Goal: Find specific page/section: Find specific page/section

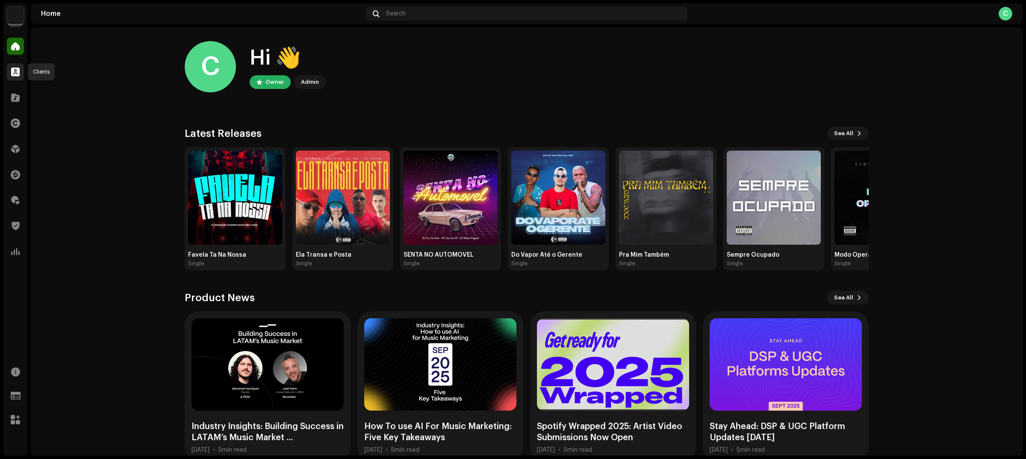
click at [15, 71] on span at bounding box center [15, 71] width 9 height 7
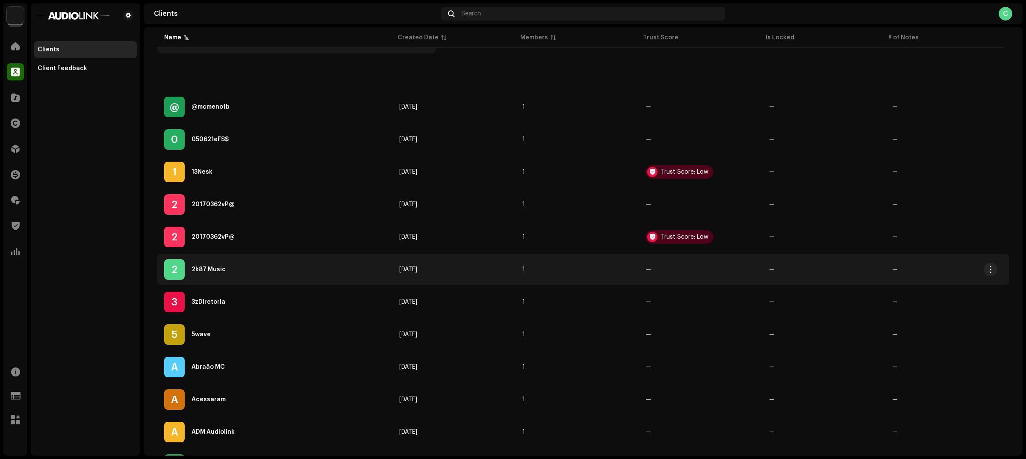
scroll to position [214, 0]
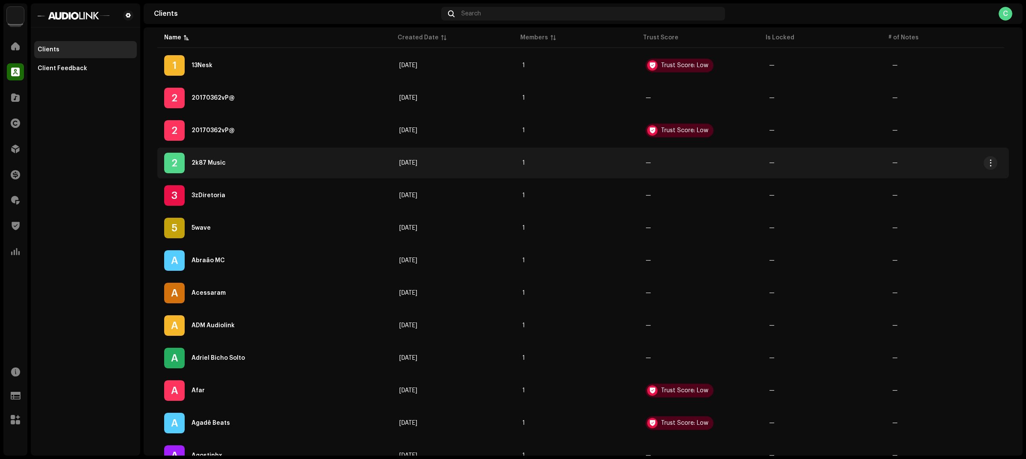
click at [219, 157] on div "2 2k87 Music" at bounding box center [274, 163] width 221 height 21
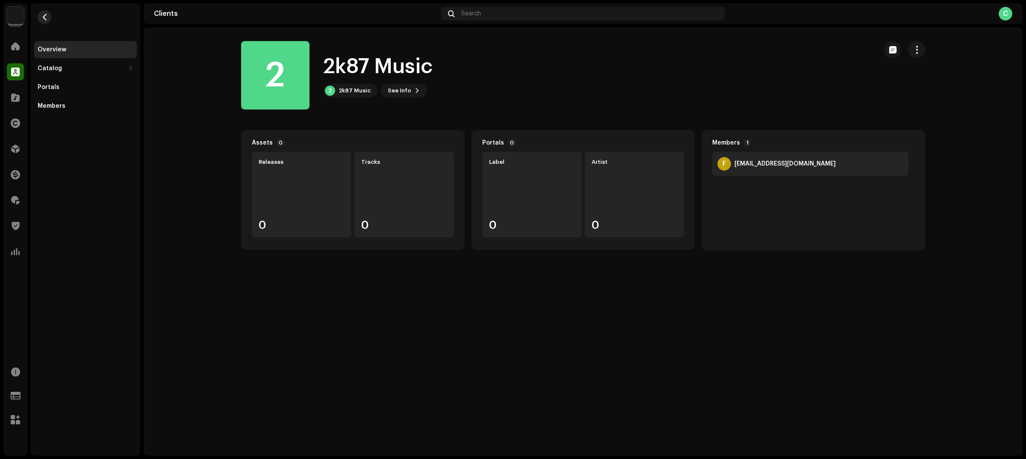
click at [50, 18] on re-m-nav-back at bounding box center [44, 22] width 21 height 38
click at [46, 20] on span "button" at bounding box center [44, 17] width 6 height 7
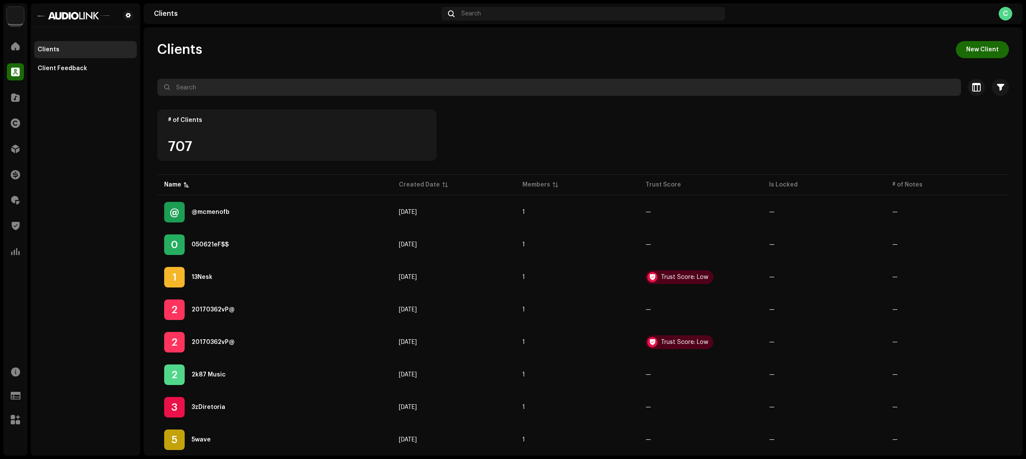
click at [261, 90] on input "text" at bounding box center [559, 87] width 804 height 17
type input "s"
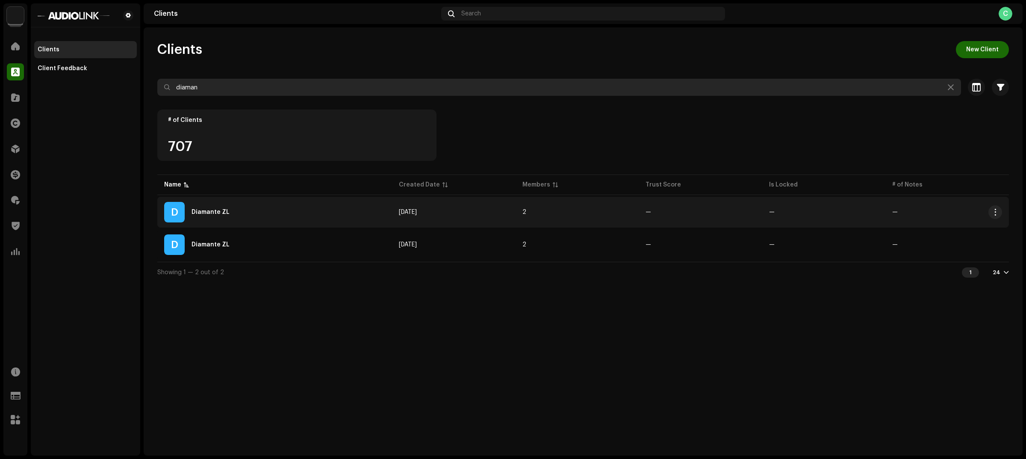
type input "diaman"
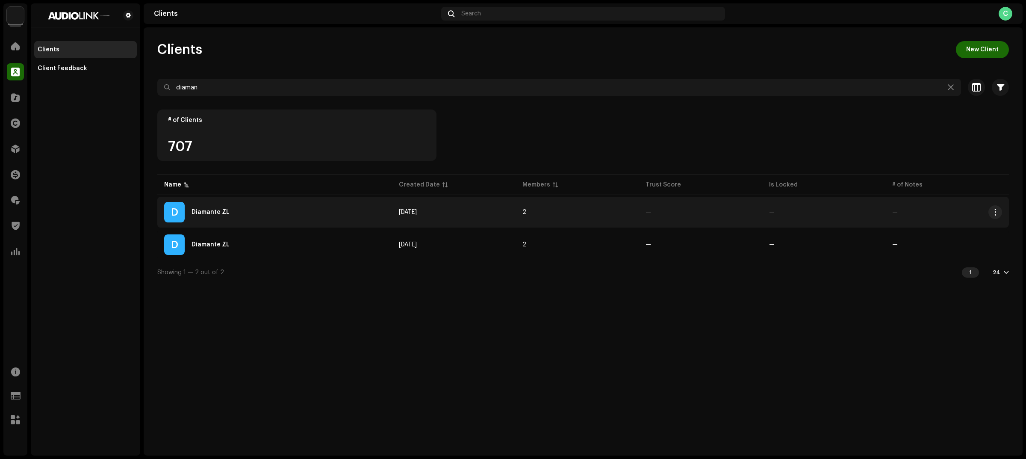
click at [193, 214] on div "Diamante ZL" at bounding box center [210, 212] width 38 height 6
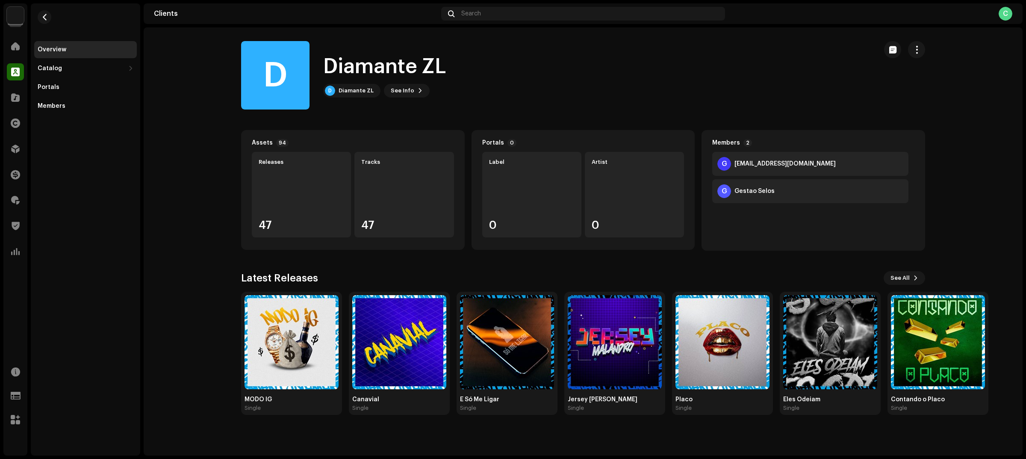
click at [43, 9] on re-m-nav-back at bounding box center [44, 22] width 21 height 38
click at [44, 16] on span "button" at bounding box center [44, 17] width 6 height 7
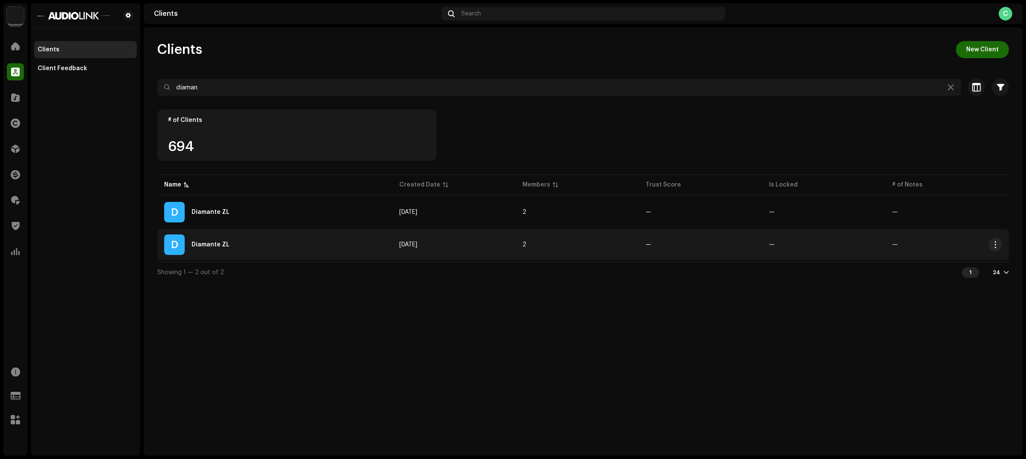
click at [219, 244] on div "Diamante ZL" at bounding box center [210, 244] width 38 height 6
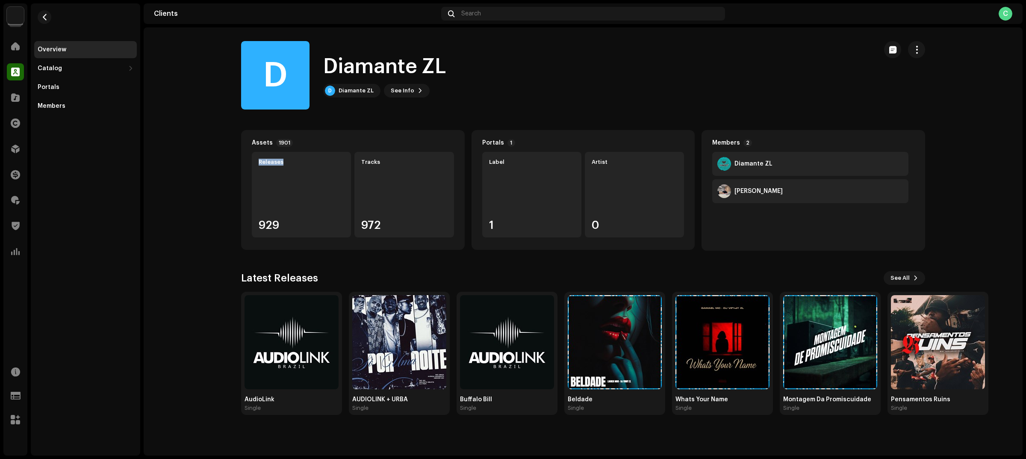
drag, startPoint x: 294, startPoint y: 164, endPoint x: 232, endPoint y: 161, distance: 62.0
click at [232, 161] on div "Assets 1901 Releases 929 Tracks 972 Portals 1 Label 1 Artist 0 Members 2 Diaman…" at bounding box center [582, 272] width 711 height 285
drag, startPoint x: 405, startPoint y: 155, endPoint x: 330, endPoint y: 156, distance: 74.8
click at [330, 156] on div "Releases 929 Tracks 972" at bounding box center [353, 194] width 202 height 85
click at [388, 170] on div "Tracks 972" at bounding box center [403, 194] width 99 height 85
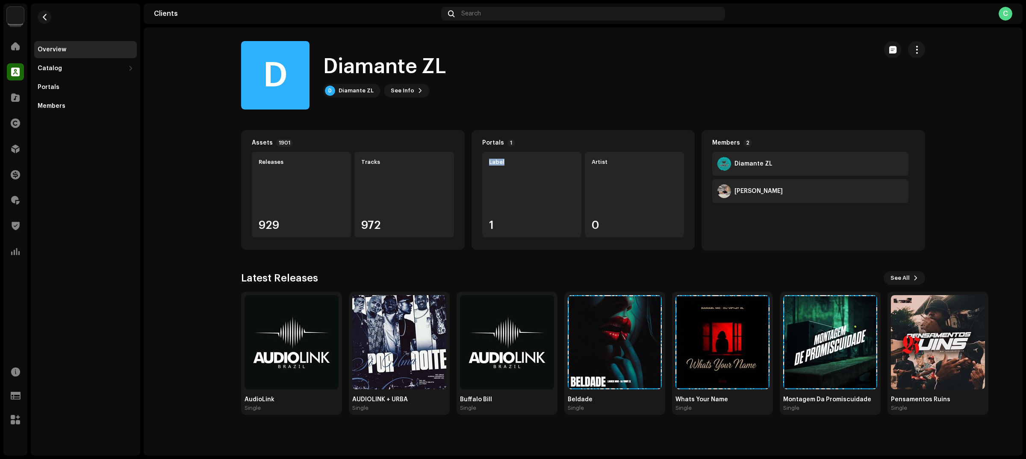
drag, startPoint x: 520, startPoint y: 163, endPoint x: 469, endPoint y: 156, distance: 51.7
click at [469, 156] on div "Assets 1901 Releases 929 Tracks 972 Portals 1 Label 1 Artist 0 Members 2 Diaman…" at bounding box center [583, 190] width 684 height 121
drag, startPoint x: 761, startPoint y: 141, endPoint x: 677, endPoint y: 144, distance: 84.7
click at [677, 144] on div "Assets 1901 Releases 929 Tracks 972 Portals 1 Label 1 Artist 0 Members 2 Diaman…" at bounding box center [583, 190] width 684 height 121
click at [746, 133] on div "Members 2 Diamante ZL [PERSON_NAME]" at bounding box center [813, 190] width 224 height 121
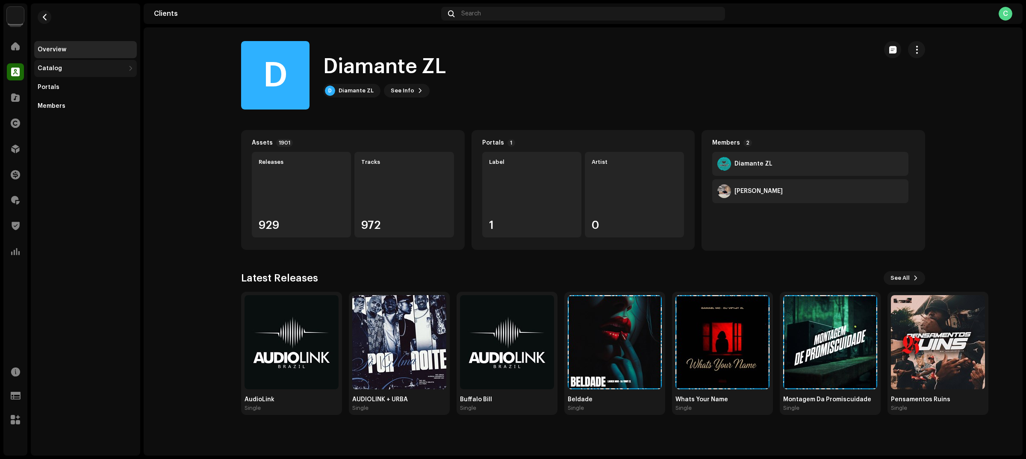
click at [82, 66] on div "Catalog" at bounding box center [81, 68] width 87 height 7
click at [80, 85] on div "Releases" at bounding box center [87, 87] width 92 height 7
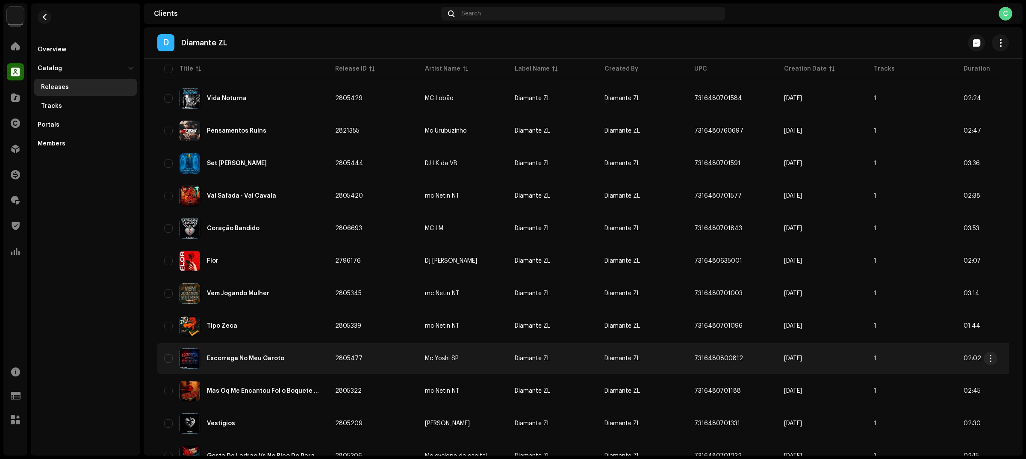
scroll to position [511, 0]
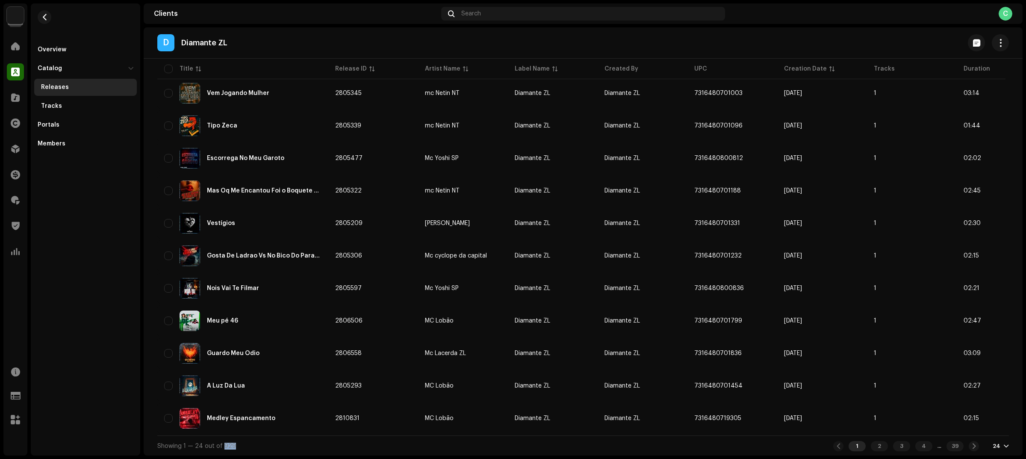
drag, startPoint x: 234, startPoint y: 445, endPoint x: 219, endPoint y: 445, distance: 15.0
click at [219, 445] on div "Showing 1 — 24 out of 929 1 2 3 4 ... 39 24" at bounding box center [582, 445] width 851 height 21
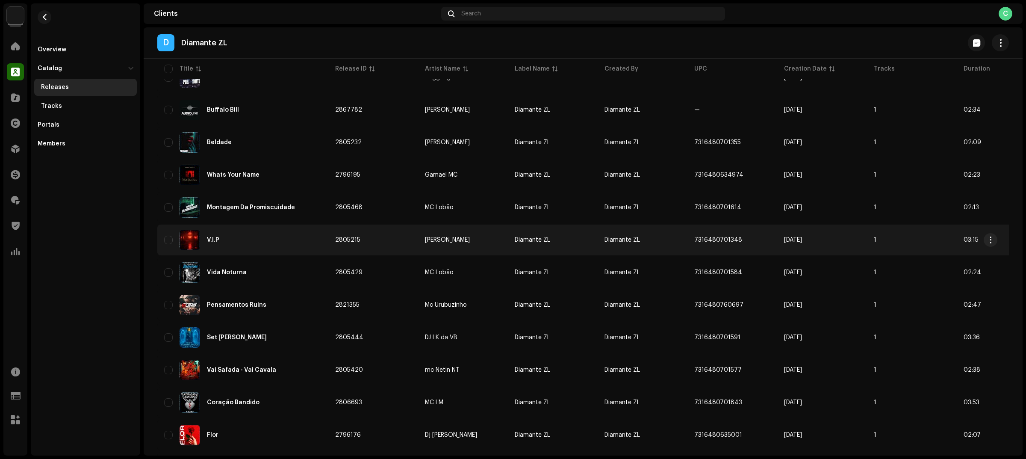
scroll to position [0, 0]
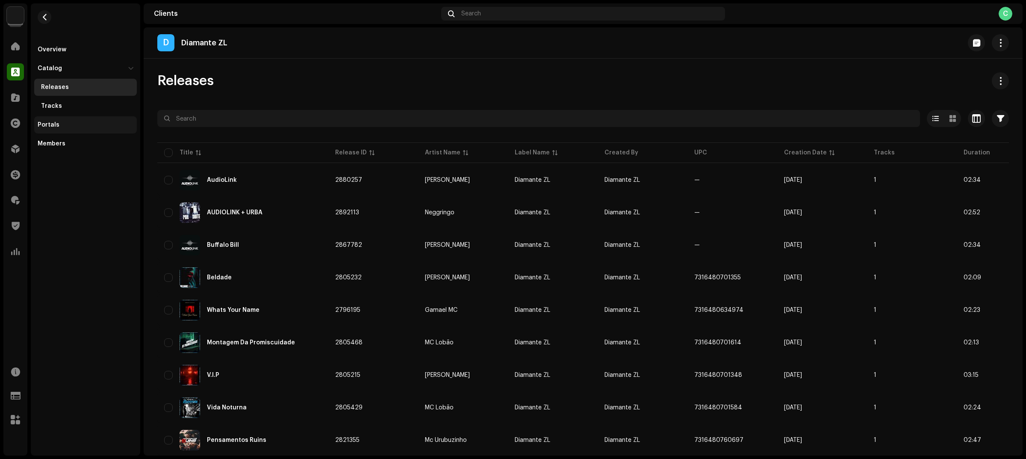
click at [81, 121] on div "Portals" at bounding box center [85, 124] width 103 height 17
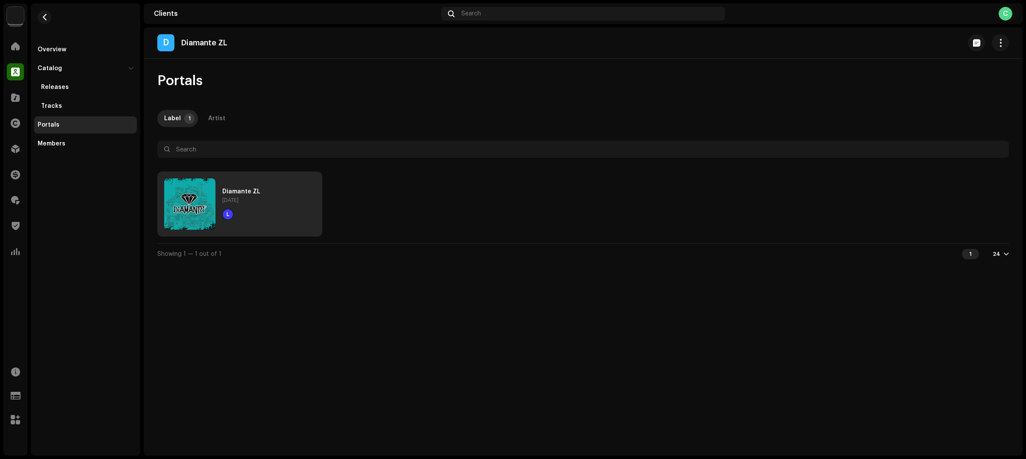
click at [281, 192] on div "Diamante ZL [DATE] L" at bounding box center [240, 204] width 158 height 58
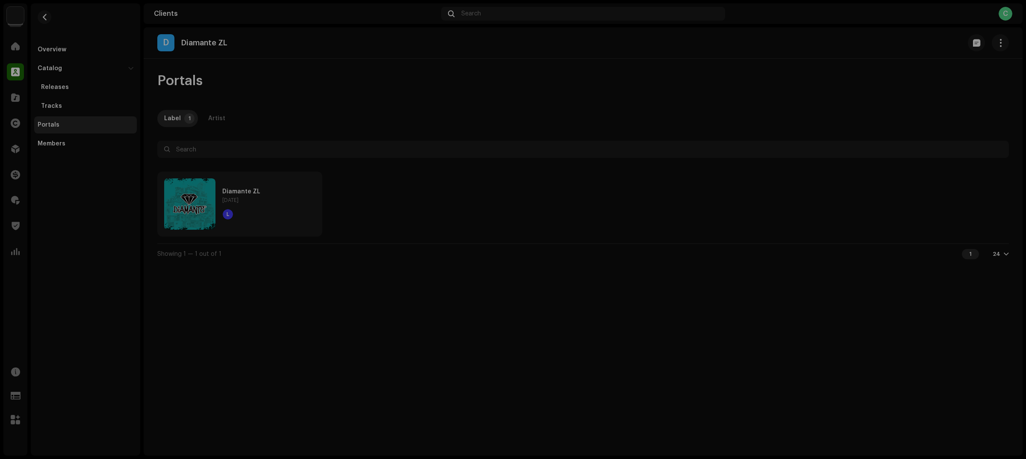
drag, startPoint x: 368, startPoint y: 372, endPoint x: 364, endPoint y: 367, distance: 6.8
click at [368, 372] on div "Diamante ZL [DATE] Member Email Last Active Status L [PERSON_NAME] [EMAIL_ADDRE…" at bounding box center [513, 229] width 1026 height 459
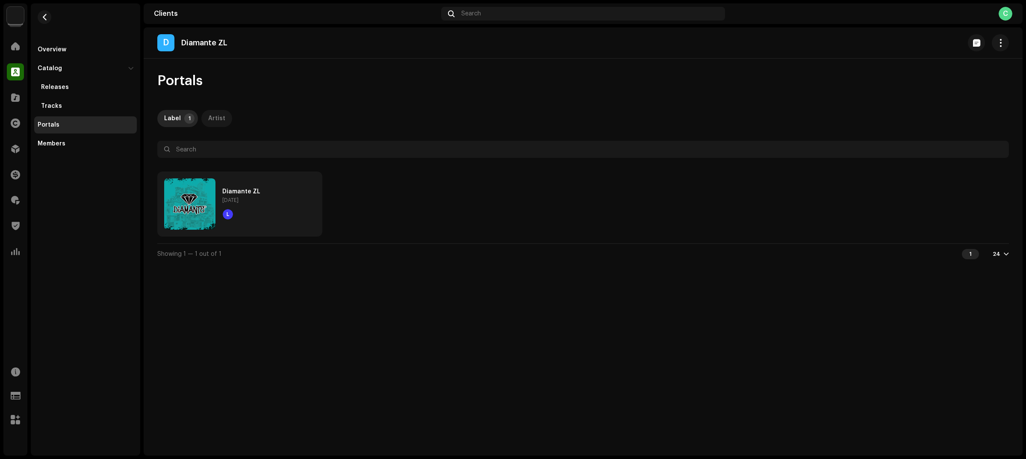
click at [221, 118] on p-tab "Artist" at bounding box center [216, 118] width 31 height 17
click at [178, 115] on div "Label" at bounding box center [172, 118] width 17 height 17
click at [1001, 50] on button "button" at bounding box center [1000, 42] width 17 height 17
click at [690, 93] on div "Portals Label 1 Artist Selected 0 Select all 1 Options Filters Diamante ZL [DAT…" at bounding box center [583, 167] width 879 height 191
click at [80, 44] on div "Overview" at bounding box center [85, 49] width 103 height 17
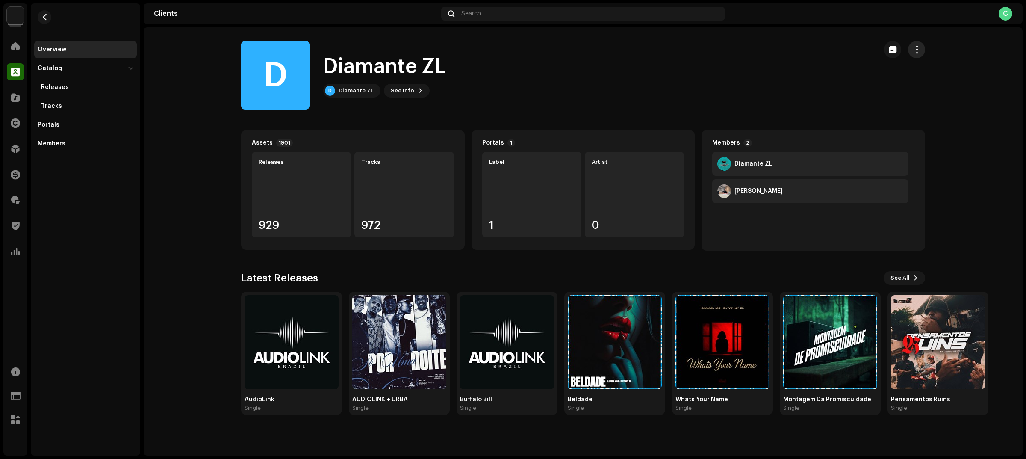
click at [922, 45] on button "button" at bounding box center [916, 49] width 17 height 17
click at [858, 107] on div "D Diamante ZL D Diamante ZL See Info" at bounding box center [555, 75] width 629 height 68
click at [356, 85] on div "D Diamante ZL" at bounding box center [351, 91] width 57 height 14
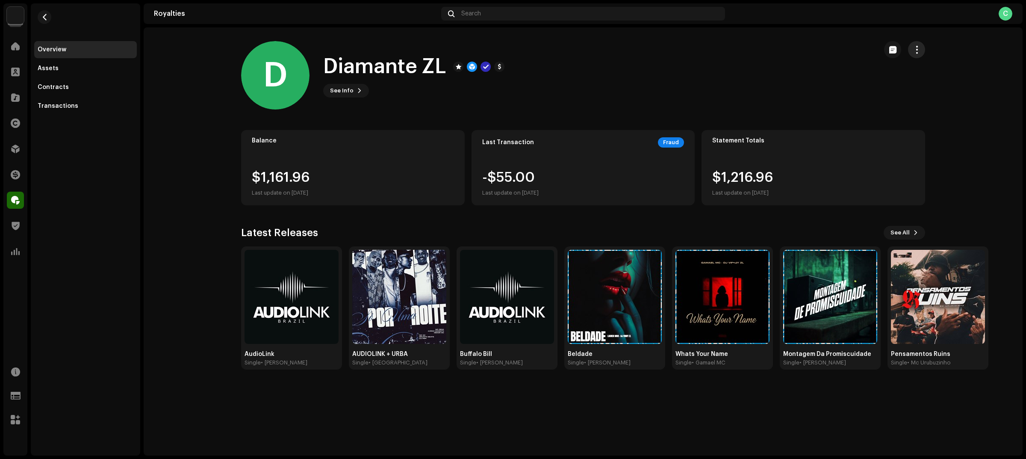
click at [920, 44] on button "button" at bounding box center [916, 49] width 17 height 17
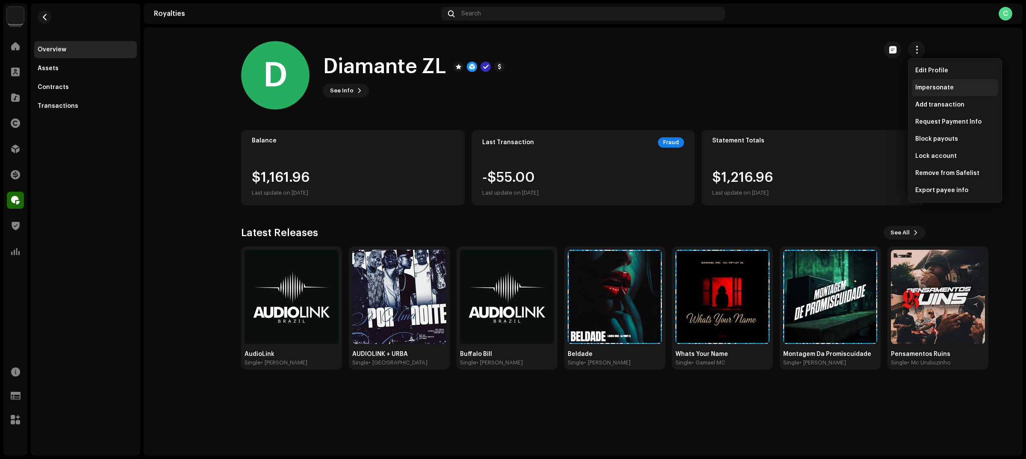
click at [934, 86] on span "Impersonate" at bounding box center [934, 87] width 38 height 7
